Goal: Information Seeking & Learning: Learn about a topic

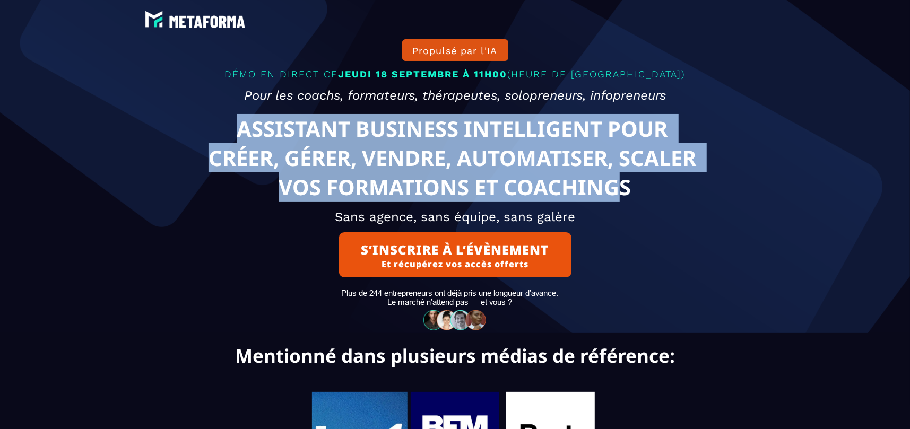
click at [617, 191] on text "ASSISTANT BUSINESS INTELLIGENT POUR CRÉER, GÉRER, VENDRE, AUTOMATISER, SCALER V…" at bounding box center [455, 157] width 564 height 93
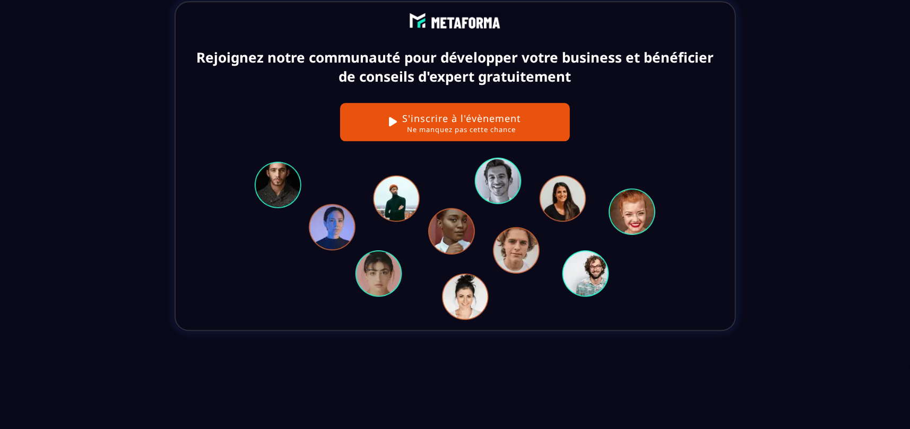
scroll to position [4832, 0]
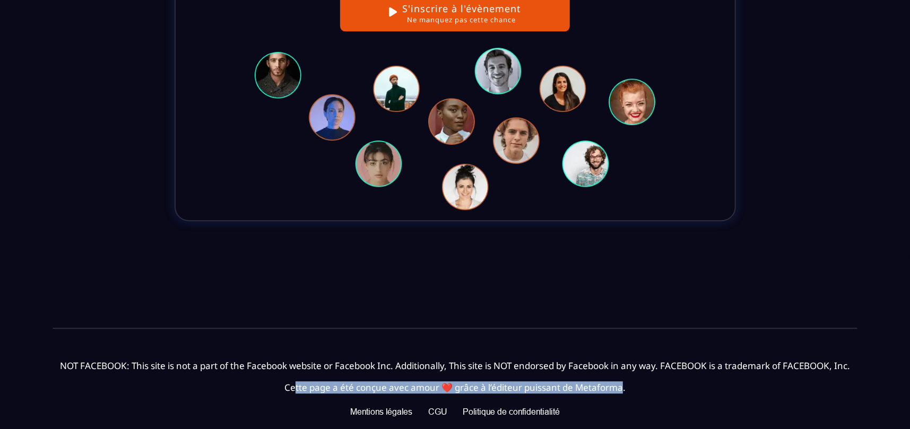
drag, startPoint x: 294, startPoint y: 322, endPoint x: 623, endPoint y: 325, distance: 329.5
click at [623, 379] on text "Cette page a été conçue avec amour ❤️ grâce à l’éditeur puissant de Metaforma." at bounding box center [455, 388] width 894 height 18
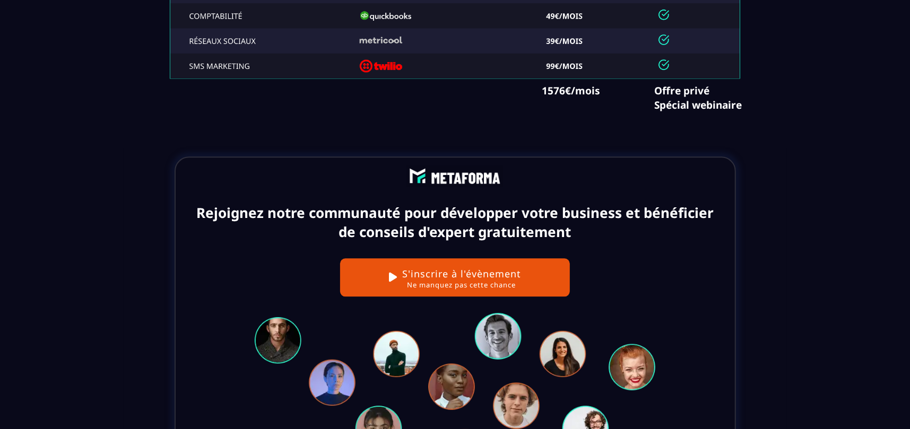
scroll to position [4408, 0]
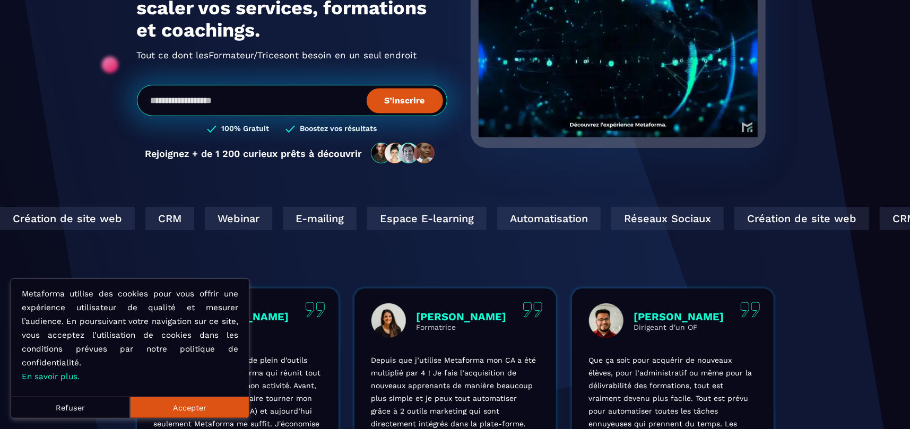
scroll to position [212, 0]
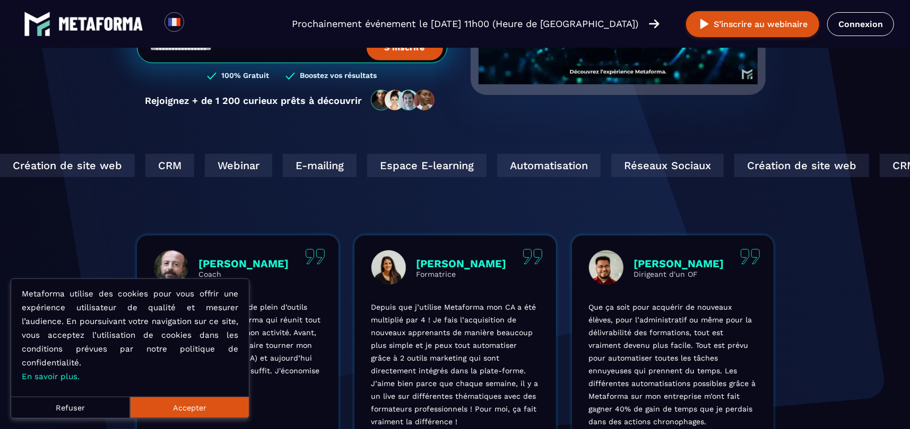
click at [58, 403] on button "Refuser" at bounding box center [70, 407] width 119 height 21
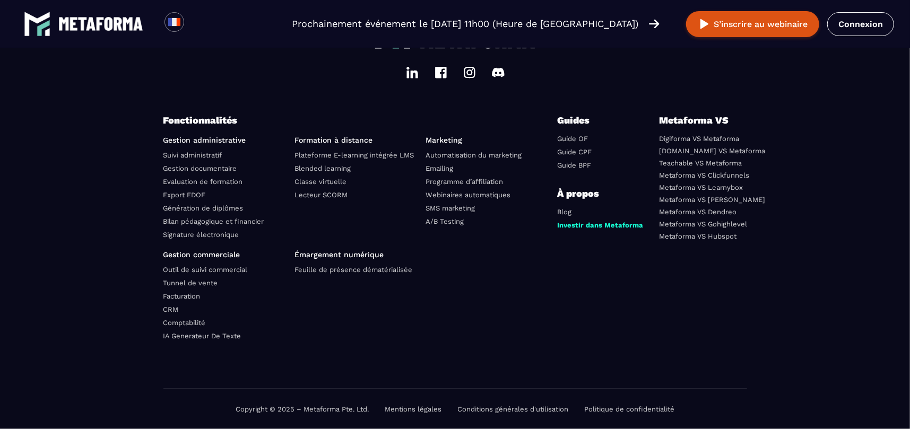
scroll to position [3737, 0]
click at [197, 323] on link "Comptabilité" at bounding box center [184, 323] width 42 height 8
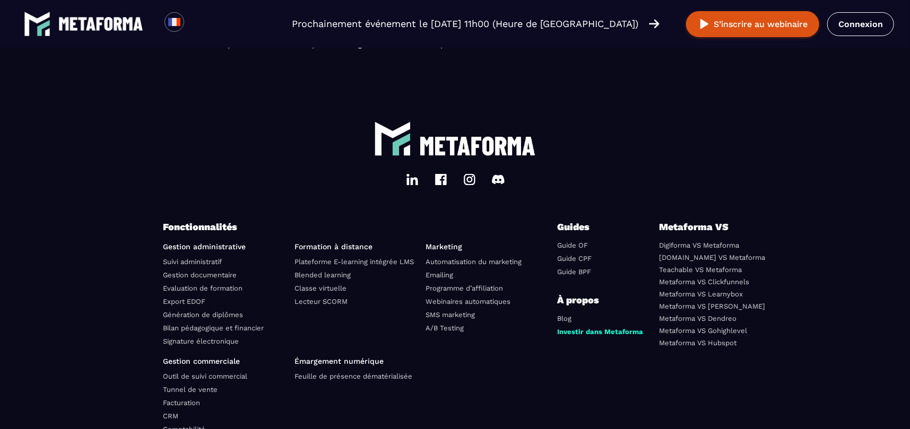
scroll to position [1592, 0]
